Goal: Task Accomplishment & Management: Complete application form

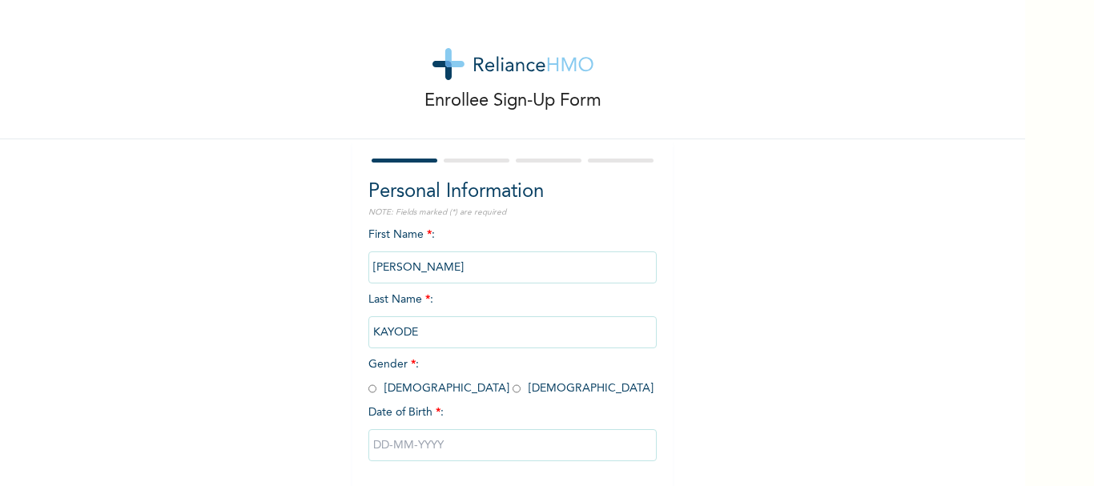
click at [368, 390] on input "radio" at bounding box center [372, 388] width 8 height 15
radio input "true"
click at [382, 444] on input "text" at bounding box center [512, 445] width 288 height 32
select select "8"
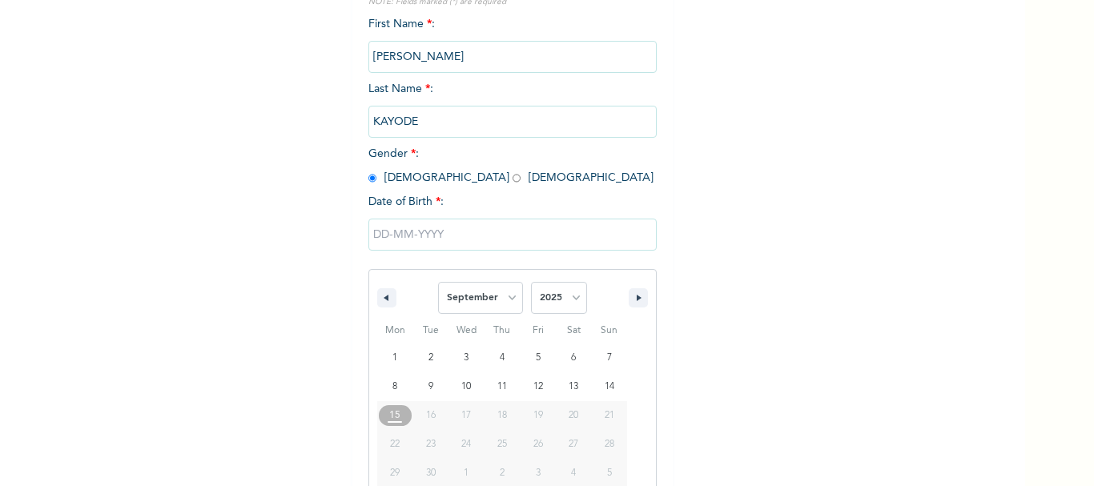
scroll to position [243, 0]
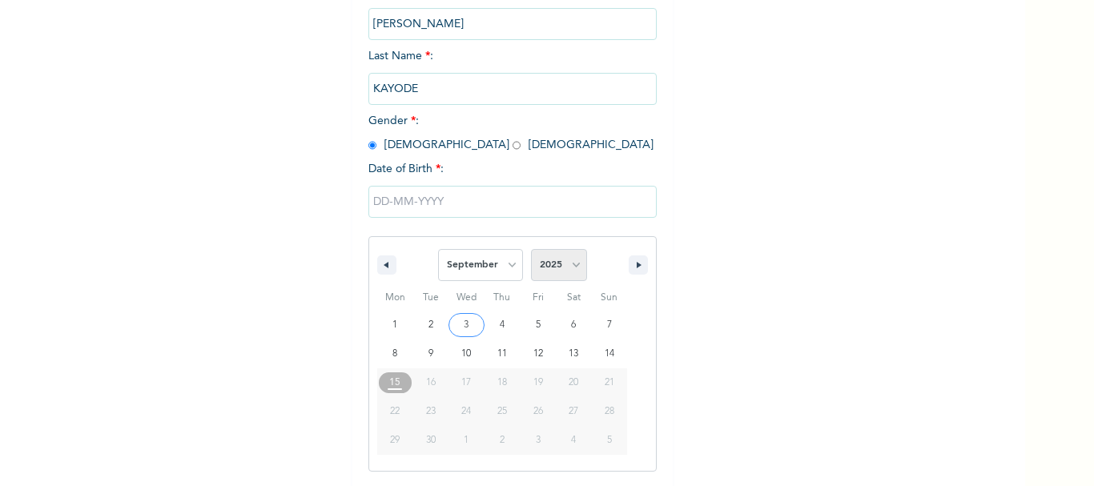
click at [571, 271] on select "2025 2024 2023 2022 2021 2020 2019 2018 2017 2016 2015 2014 2013 2012 2011 2010…" at bounding box center [559, 265] width 56 height 32
select select "1989"
click at [531, 250] on select "2025 2024 2023 2022 2021 2020 2019 2018 2017 2016 2015 2014 2013 2012 2011 2010…" at bounding box center [559, 265] width 56 height 32
click at [496, 277] on select "January February March April May June July August September October November De…" at bounding box center [480, 265] width 85 height 32
select select "0"
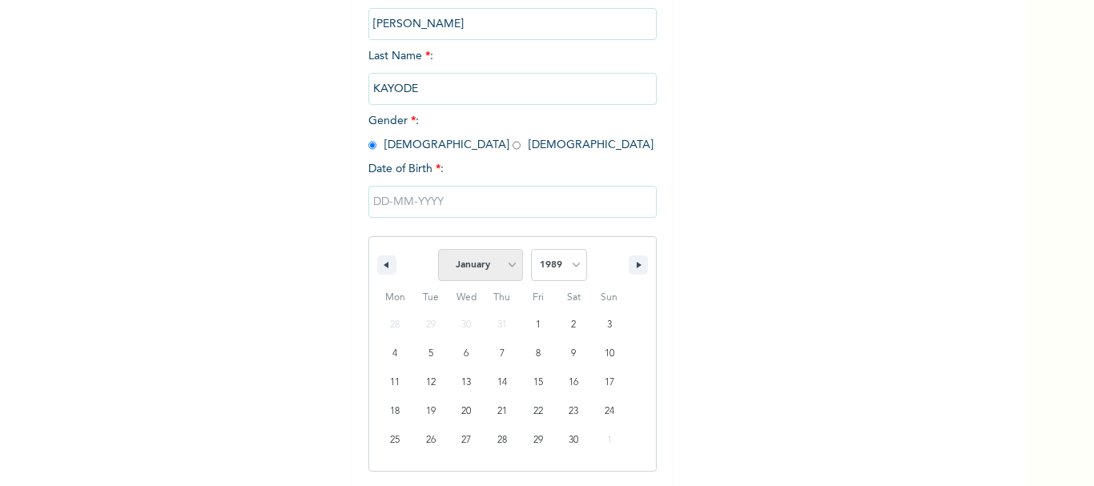
click at [438, 250] on select "January February March April May June July August September October November De…" at bounding box center [480, 265] width 85 height 32
type input "[DATE]"
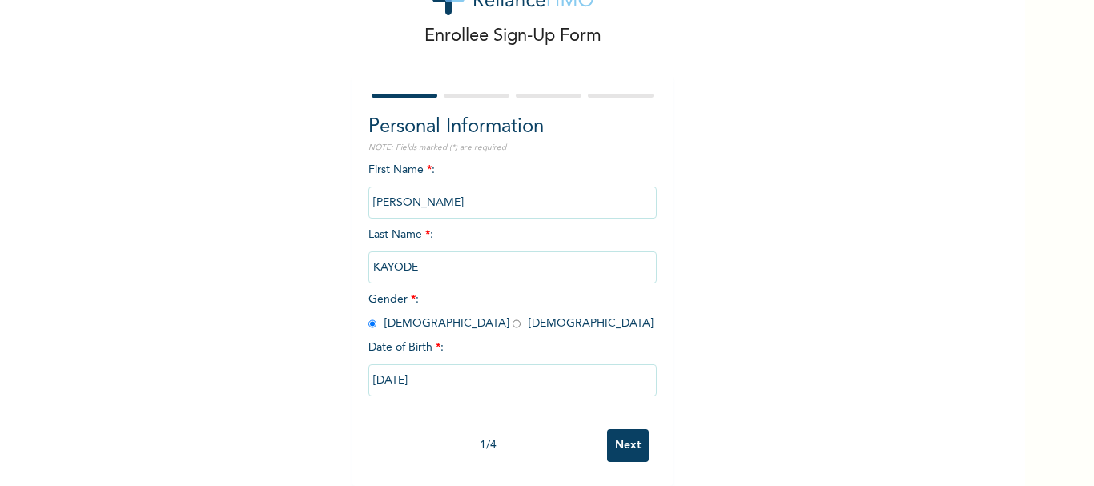
click at [624, 429] on input "Next" at bounding box center [628, 445] width 42 height 33
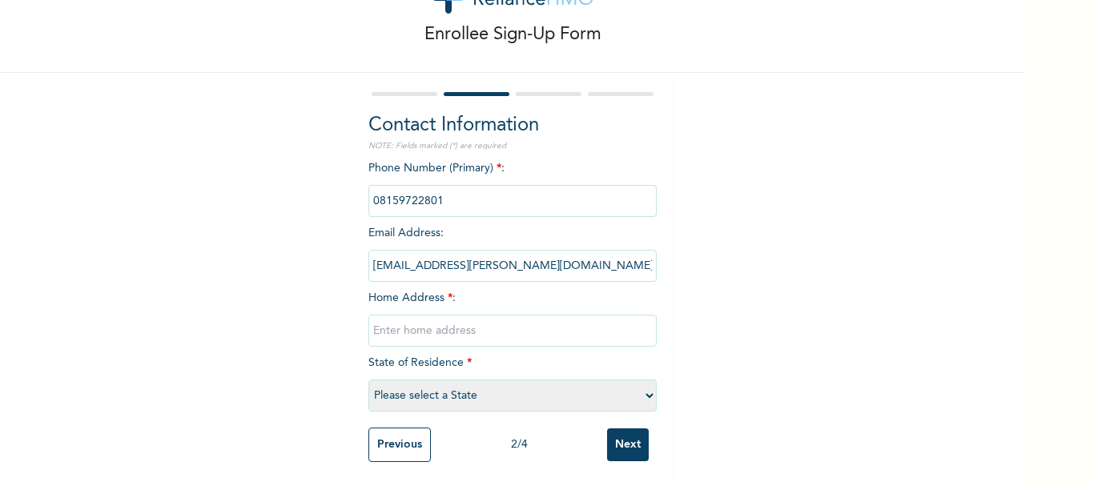
click at [523, 316] on input "text" at bounding box center [512, 331] width 288 height 32
type input "7 alakia Ibadan off vintage shopping mal"
click at [581, 380] on select "Please select a State [PERSON_NAME] (FCT) [PERSON_NAME] Ibom [GEOGRAPHIC_DATA] …" at bounding box center [512, 396] width 288 height 32
select select "31"
click at [368, 380] on select "Please select a State [PERSON_NAME] (FCT) [PERSON_NAME] Ibom [GEOGRAPHIC_DATA] …" at bounding box center [512, 396] width 288 height 32
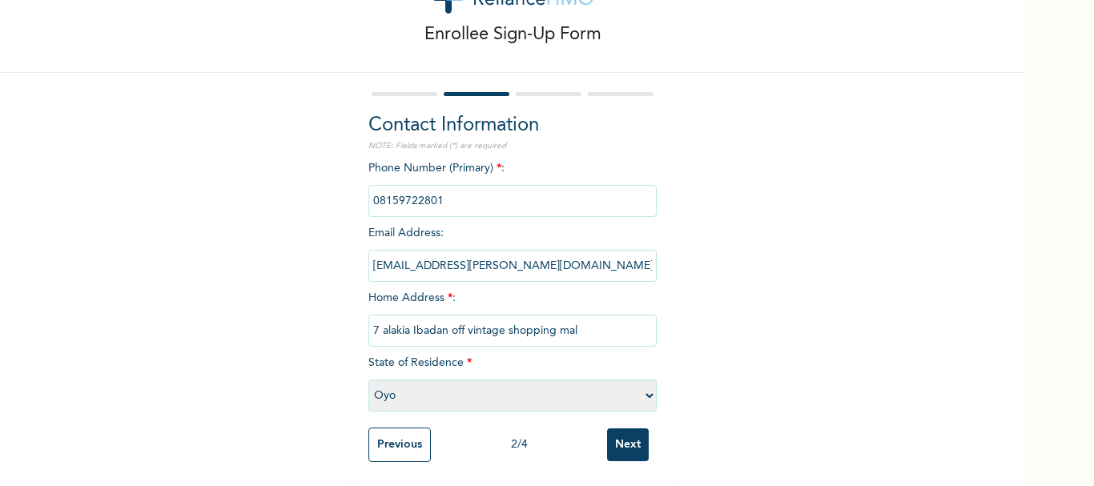
click at [619, 440] on input "Next" at bounding box center [628, 444] width 42 height 33
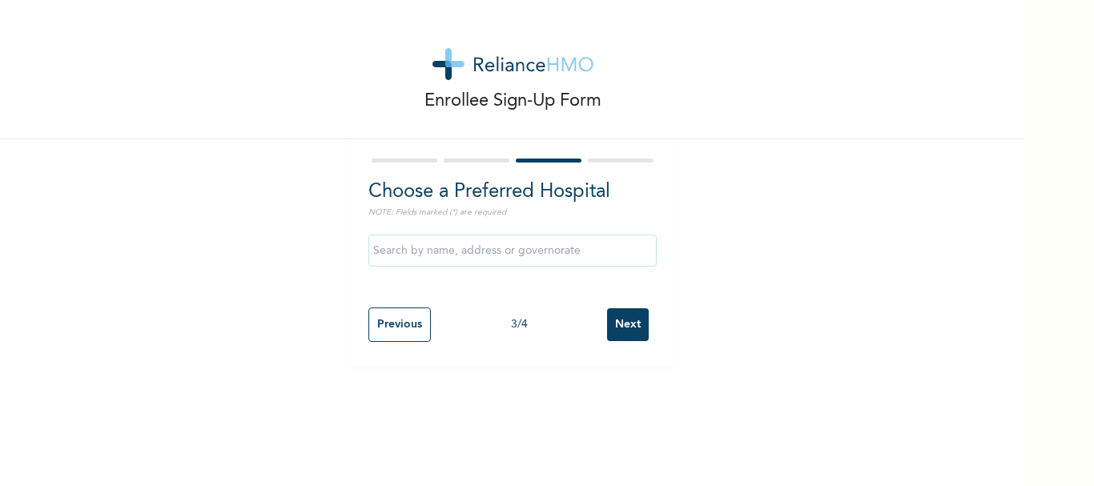
scroll to position [0, 0]
click at [573, 251] on input "text" at bounding box center [512, 251] width 288 height 32
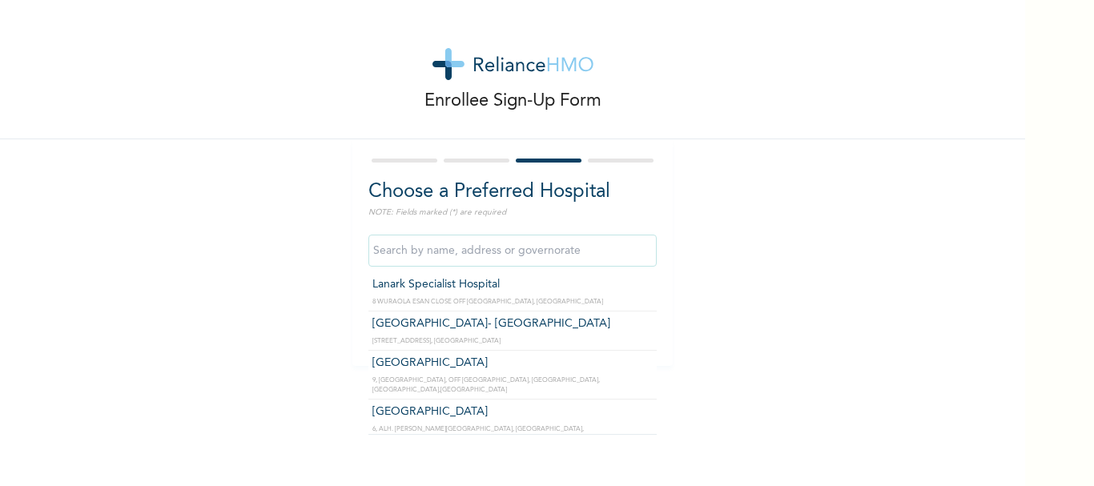
scroll to position [357, 0]
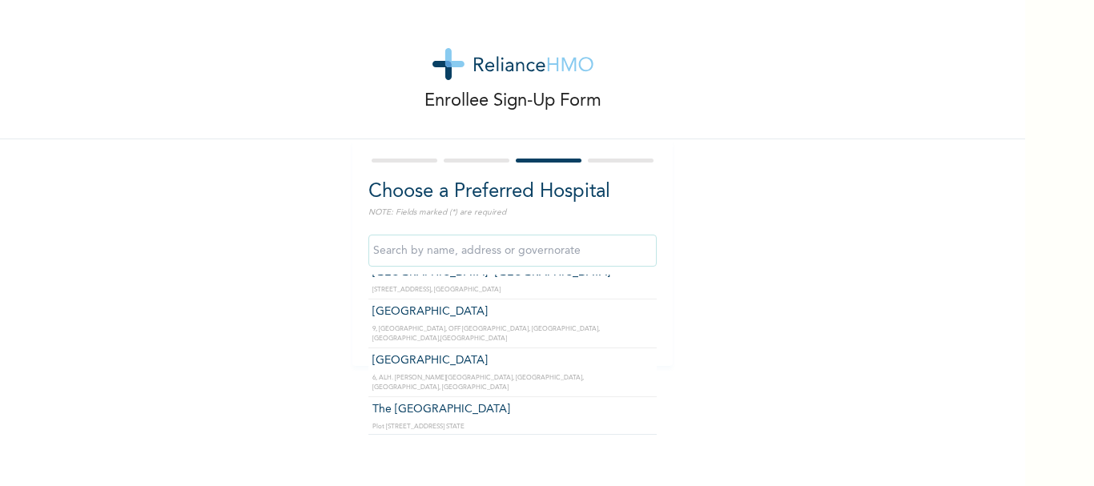
click at [598, 251] on input "text" at bounding box center [512, 251] width 288 height 32
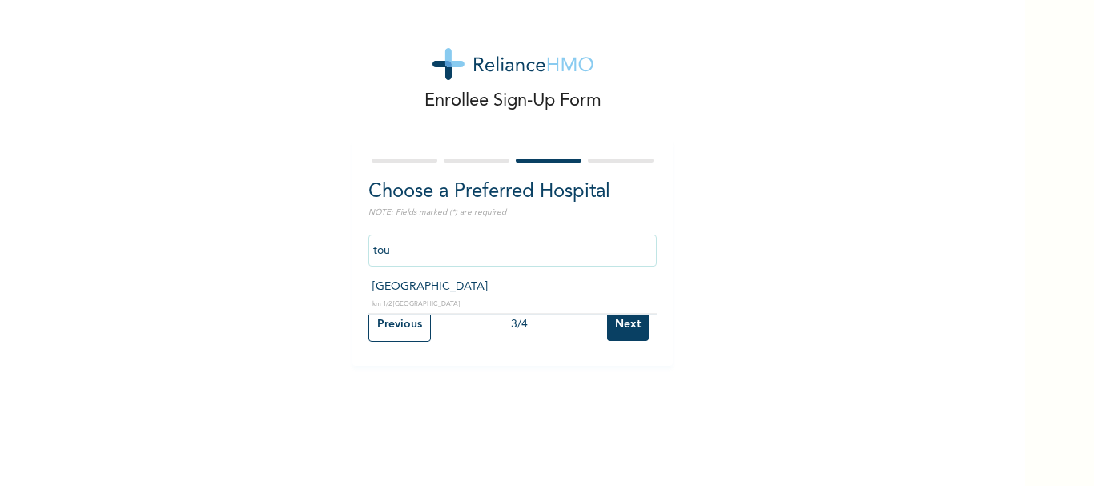
type input "[GEOGRAPHIC_DATA]"
click at [621, 332] on input "Next" at bounding box center [628, 324] width 42 height 33
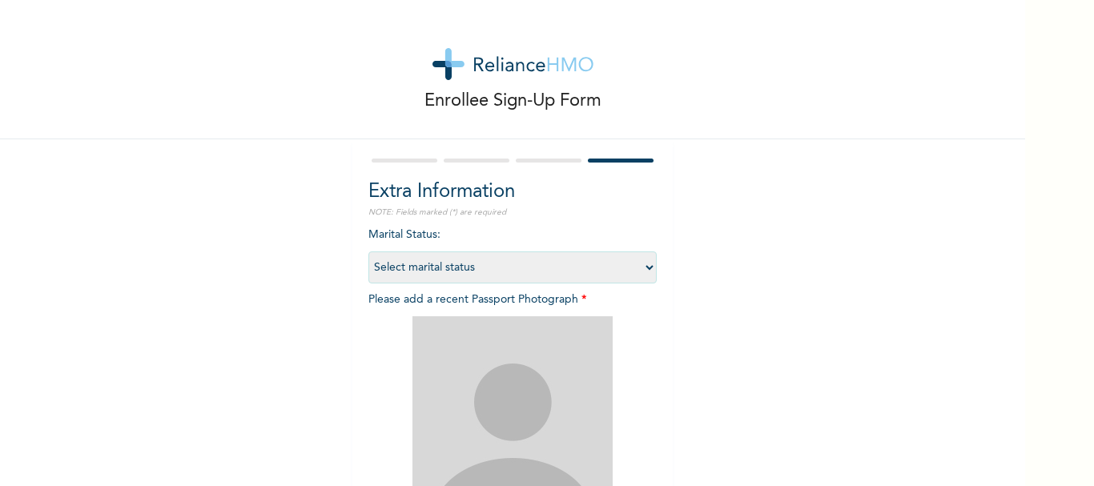
click at [641, 271] on select "Select marital status [DEMOGRAPHIC_DATA] Married [DEMOGRAPHIC_DATA] Widow/[DEMO…" at bounding box center [512, 267] width 288 height 32
select select "2"
click at [368, 251] on select "Select marital status [DEMOGRAPHIC_DATA] Married [DEMOGRAPHIC_DATA] Widow/[DEMO…" at bounding box center [512, 267] width 288 height 32
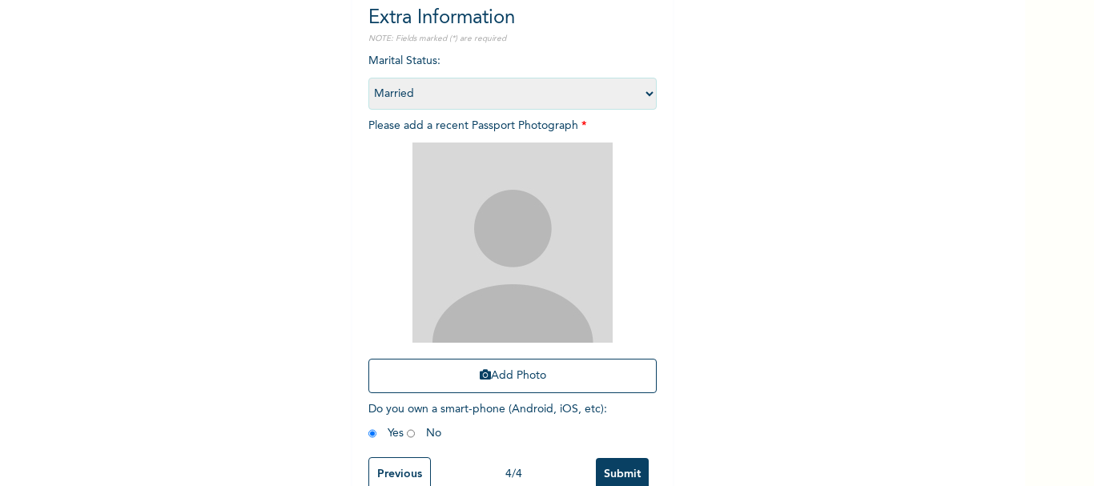
scroll to position [180, 0]
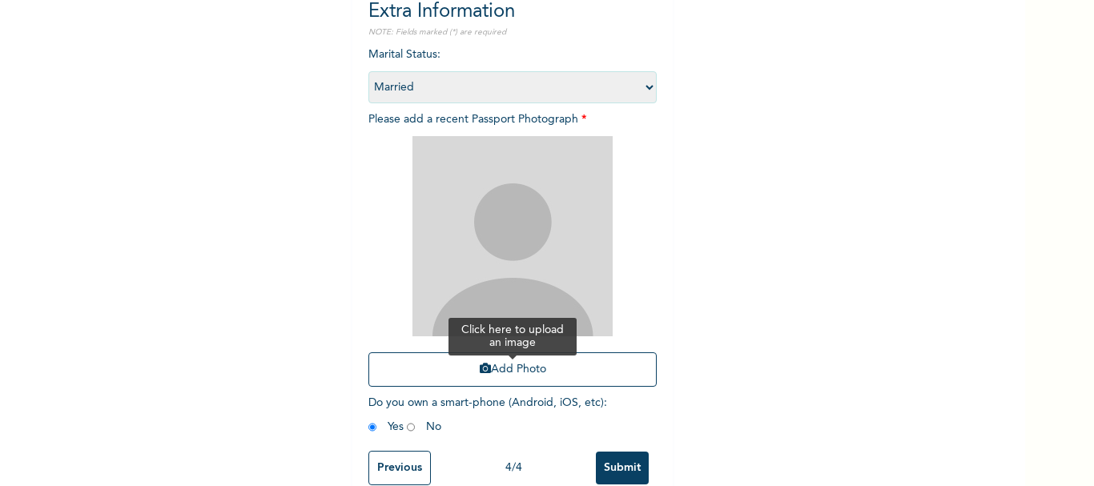
click at [515, 370] on button "Add Photo" at bounding box center [512, 369] width 288 height 34
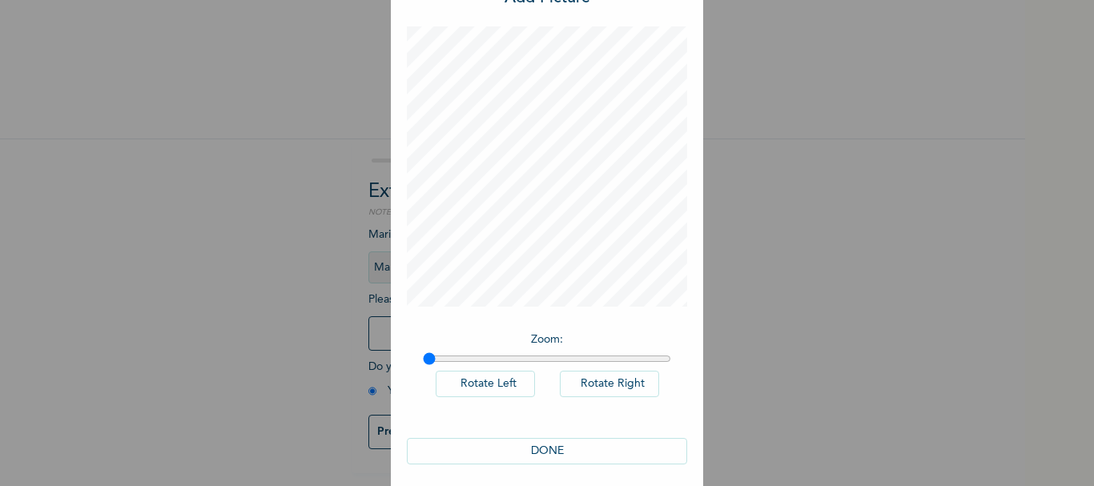
scroll to position [73, 0]
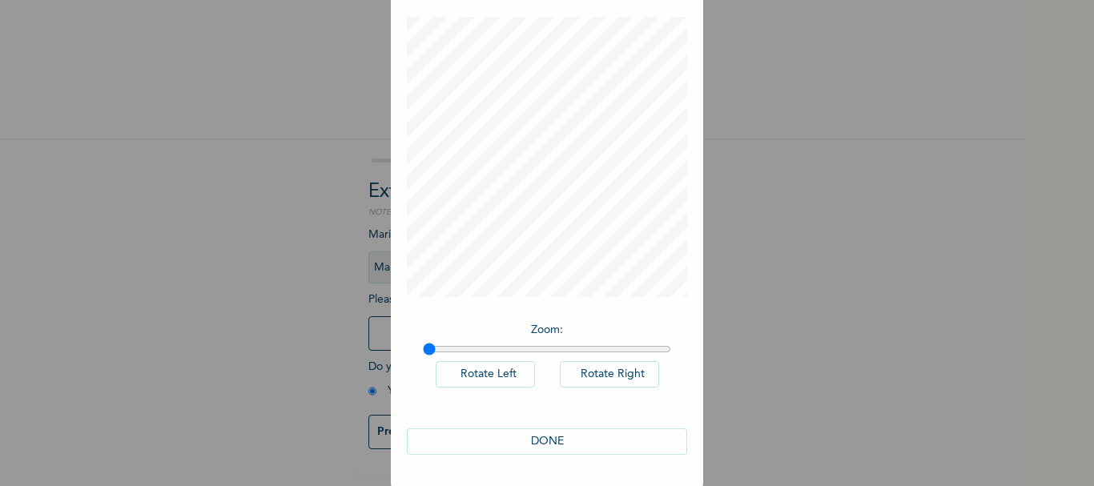
click at [545, 441] on button "DONE" at bounding box center [547, 441] width 280 height 26
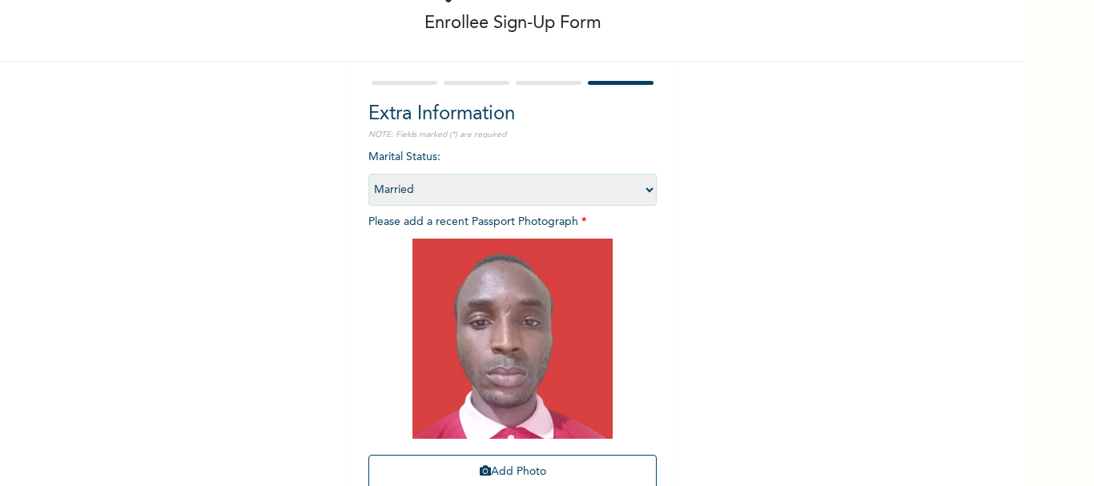
scroll to position [217, 0]
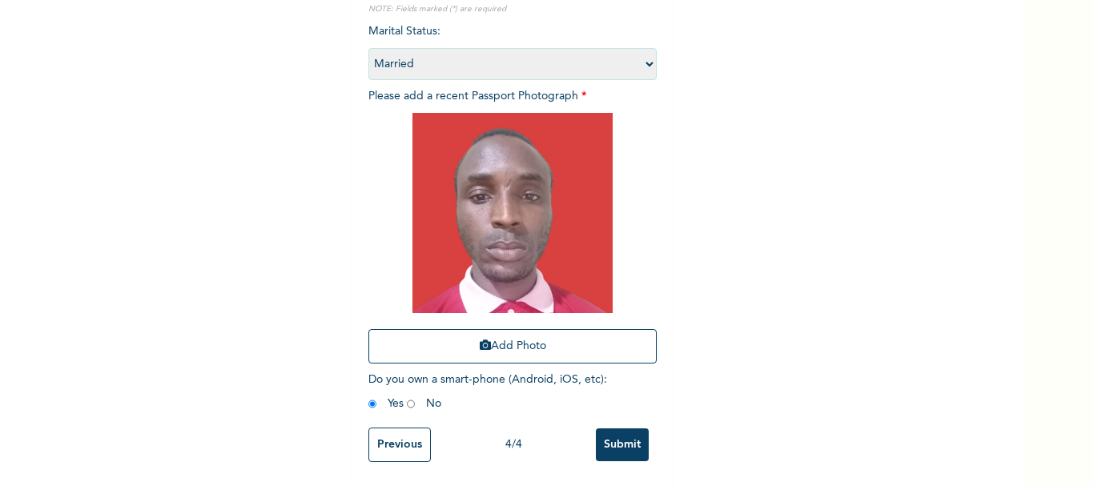
click at [604, 428] on input "Submit" at bounding box center [622, 444] width 53 height 33
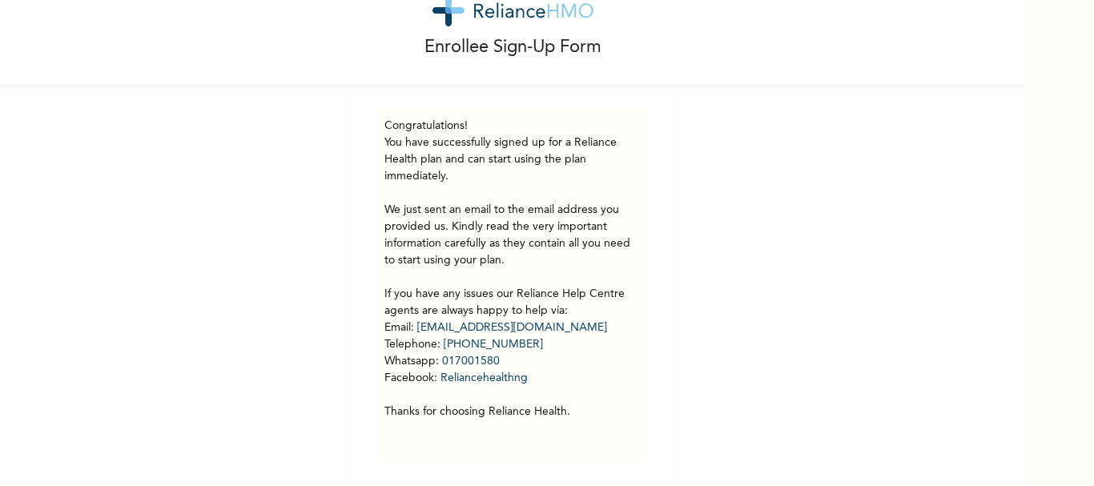
scroll to position [0, 0]
